Goal: Check status

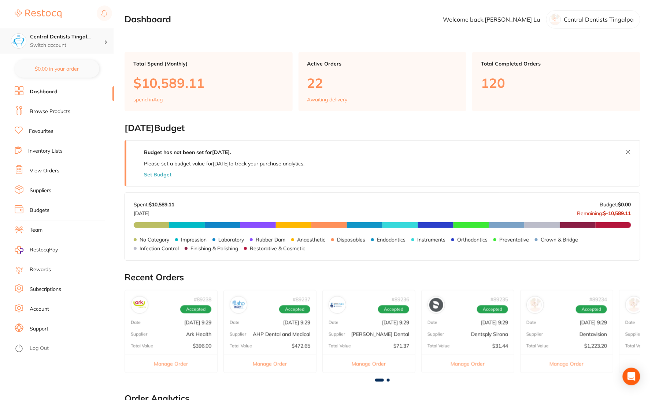
click at [99, 37] on h4 "Central Dentists Tingal..." at bounding box center [67, 36] width 74 height 7
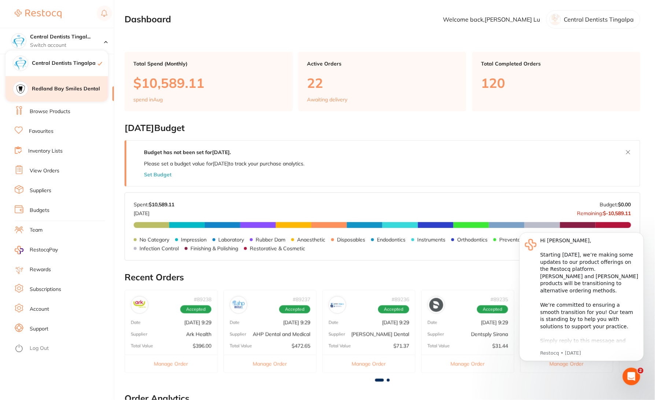
click at [64, 89] on h4 "Redland Bay Smiles Dental" at bounding box center [70, 88] width 76 height 7
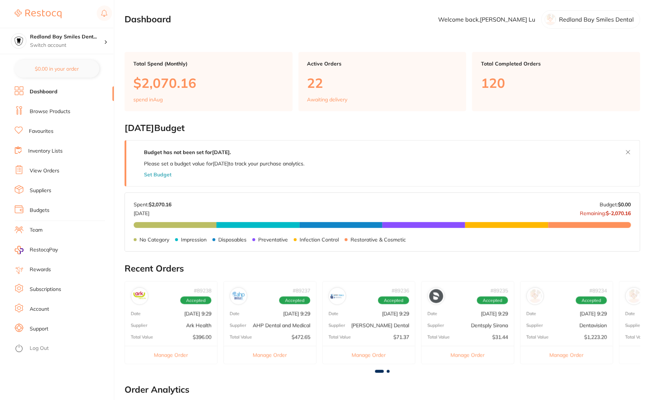
checkbox input "false"
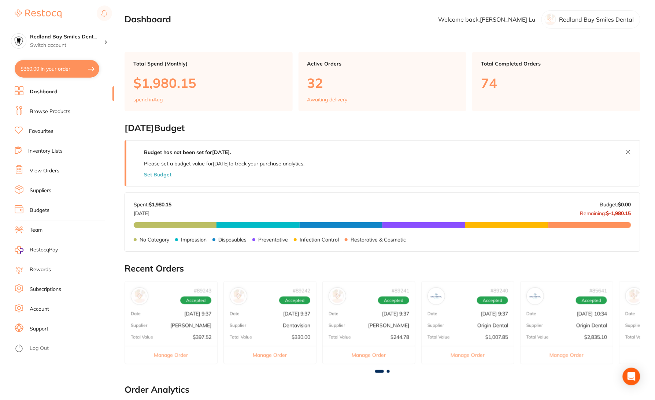
click at [48, 172] on link "View Orders" at bounding box center [45, 170] width 30 height 7
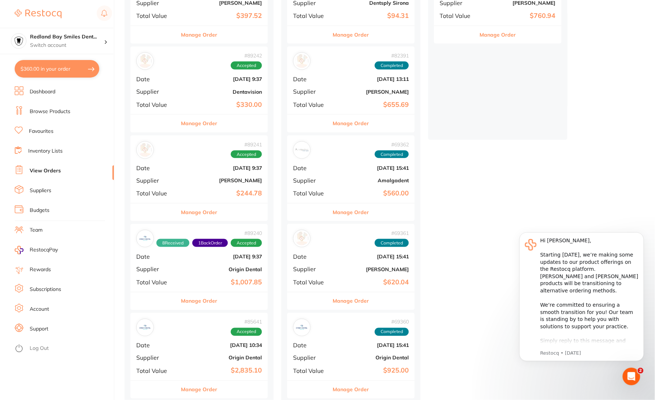
scroll to position [92, 0]
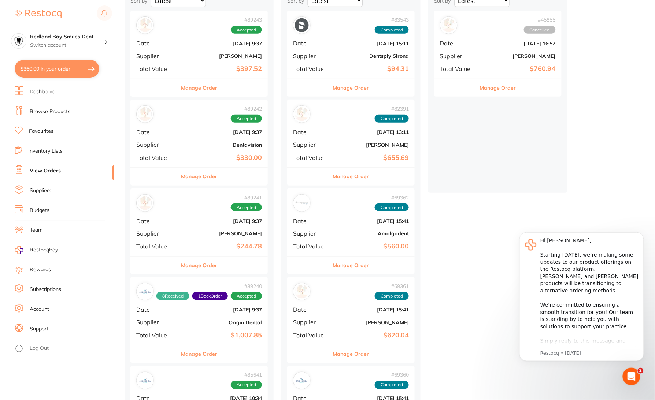
click at [198, 253] on div "# 89241 Accepted Date [DATE] 9:37 Supplier [PERSON_NAME] Total Value $244.78" at bounding box center [198, 223] width 137 height 68
